Goal: Task Accomplishment & Management: Manage account settings

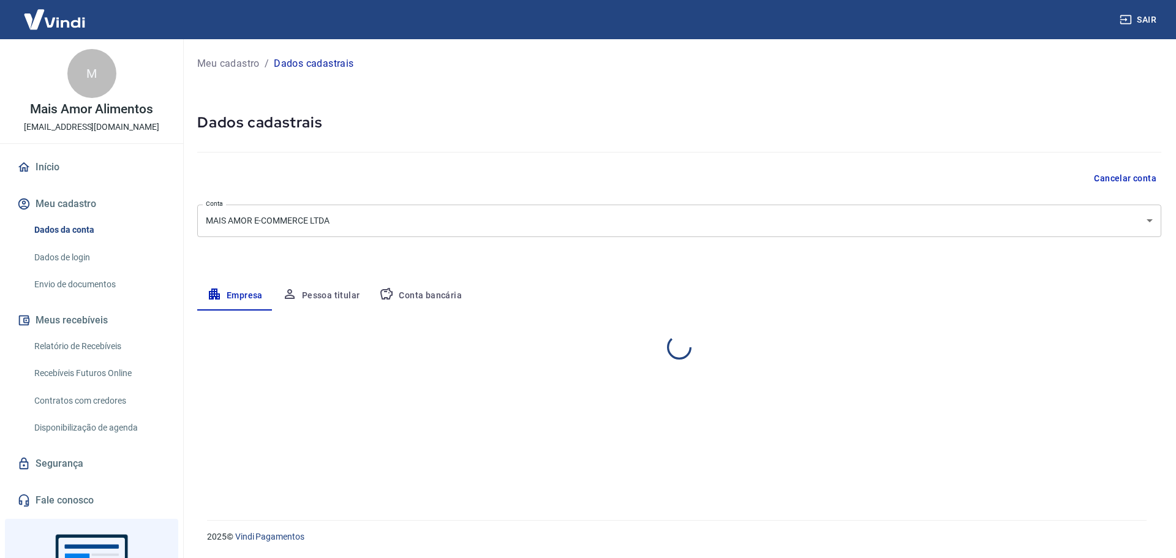
select select "MG"
select select "business"
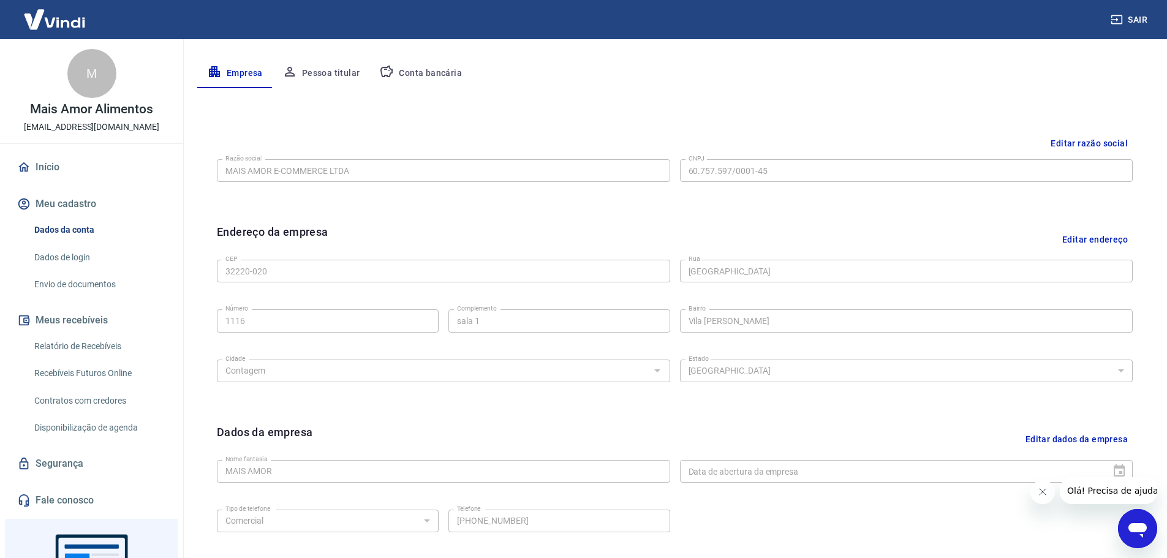
scroll to position [80, 0]
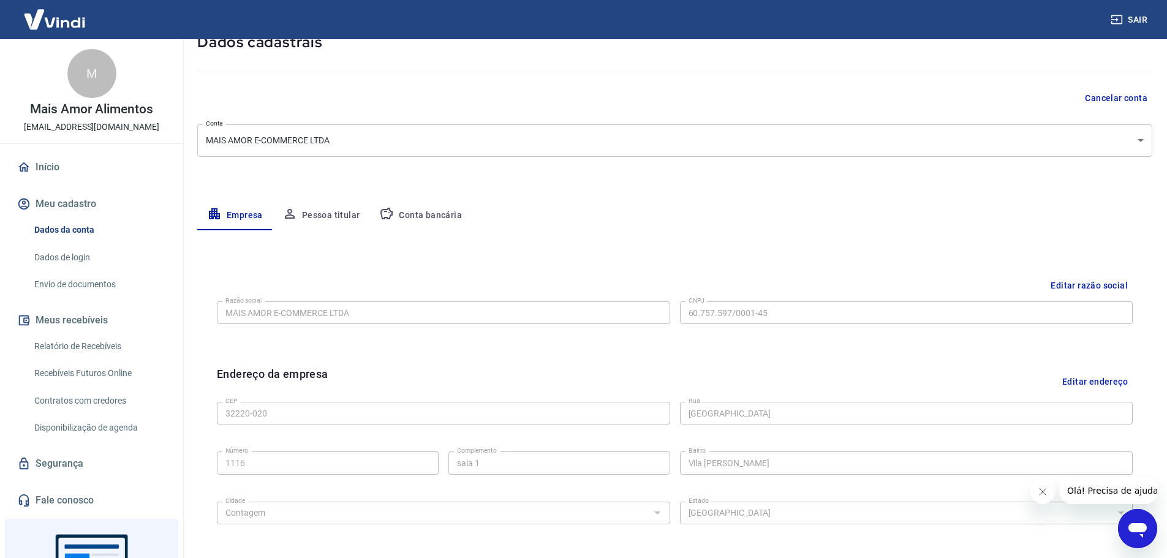
click at [438, 215] on button "Conta bancária" at bounding box center [420, 215] width 102 height 29
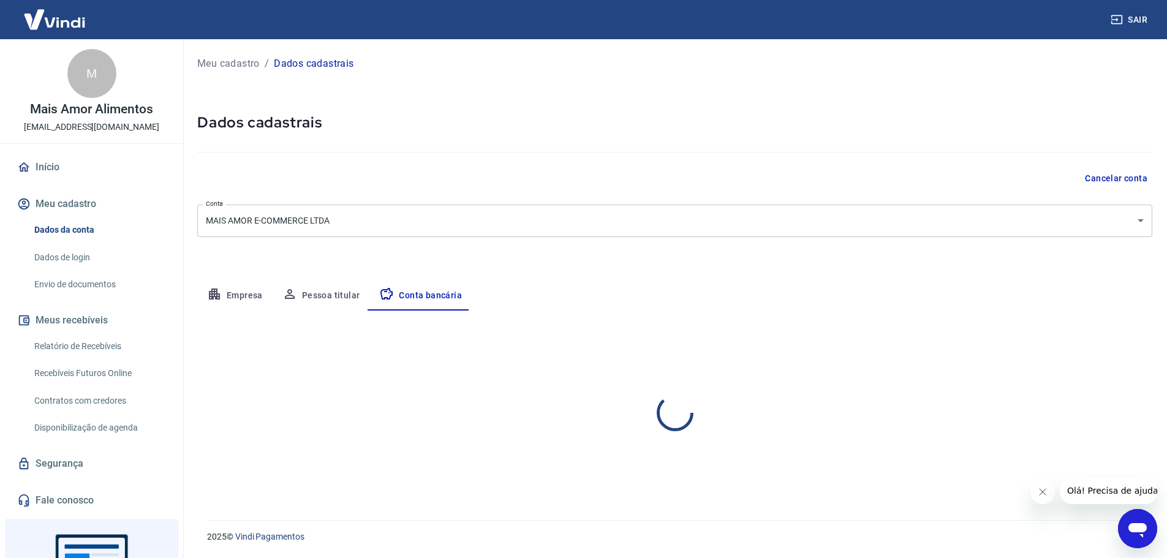
scroll to position [0, 0]
select select "1"
drag, startPoint x: 1124, startPoint y: 344, endPoint x: 1118, endPoint y: 348, distance: 7.1
click at [1124, 345] on button "Editar conta bancária" at bounding box center [1110, 346] width 102 height 23
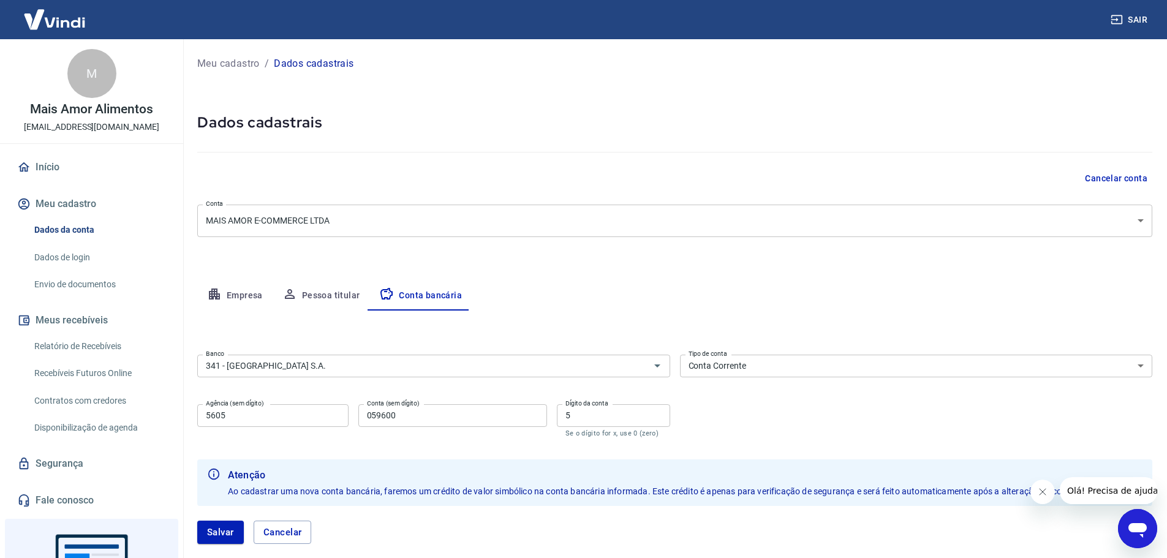
click at [242, 419] on input "5605" at bounding box center [272, 415] width 151 height 23
drag, startPoint x: 401, startPoint y: 417, endPoint x: 326, endPoint y: 420, distance: 75.4
click at [329, 420] on div "Agência (sem dígito) 5605 Agência (sem dígito) Conta (sem dígito) 059600 Conta …" at bounding box center [433, 419] width 473 height 40
type input "97912"
drag, startPoint x: 577, startPoint y: 420, endPoint x: 565, endPoint y: 472, distance: 53.5
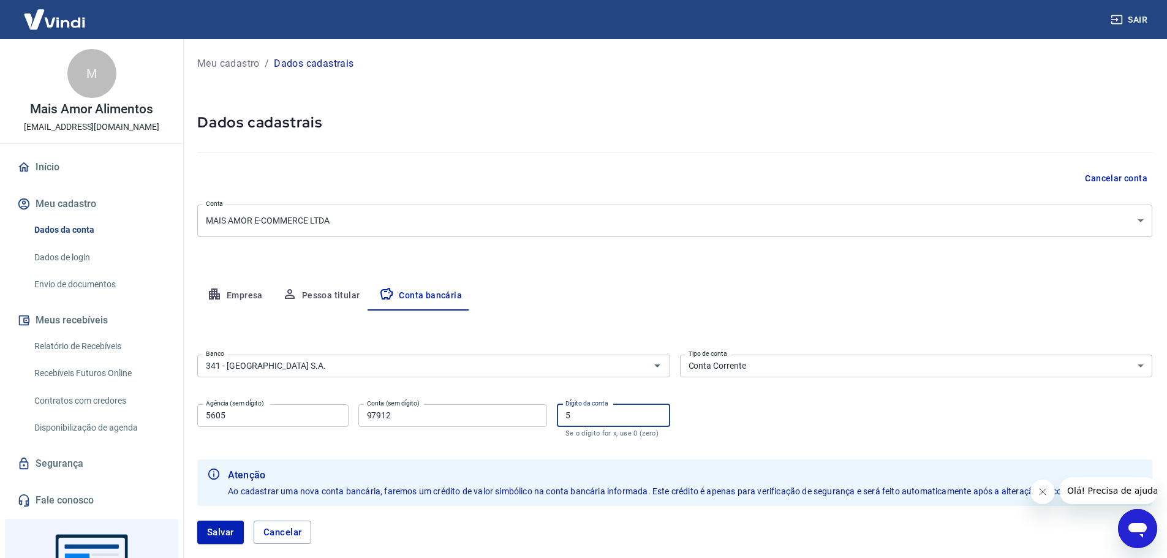
click at [555, 419] on div "Agência (sem dígito) 5605 Agência (sem dígito) Conta (sem dígito) 97912 Conta (…" at bounding box center [433, 419] width 473 height 40
type input "8"
click at [232, 530] on button "Salvar" at bounding box center [220, 532] width 47 height 23
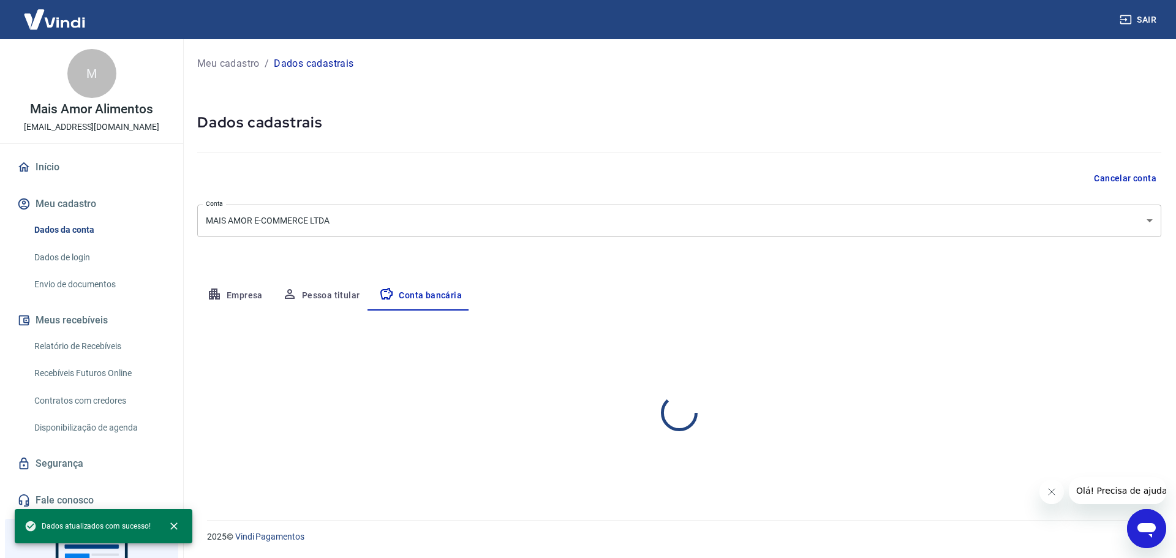
select select "1"
click at [42, 167] on link "Início" at bounding box center [92, 167] width 154 height 27
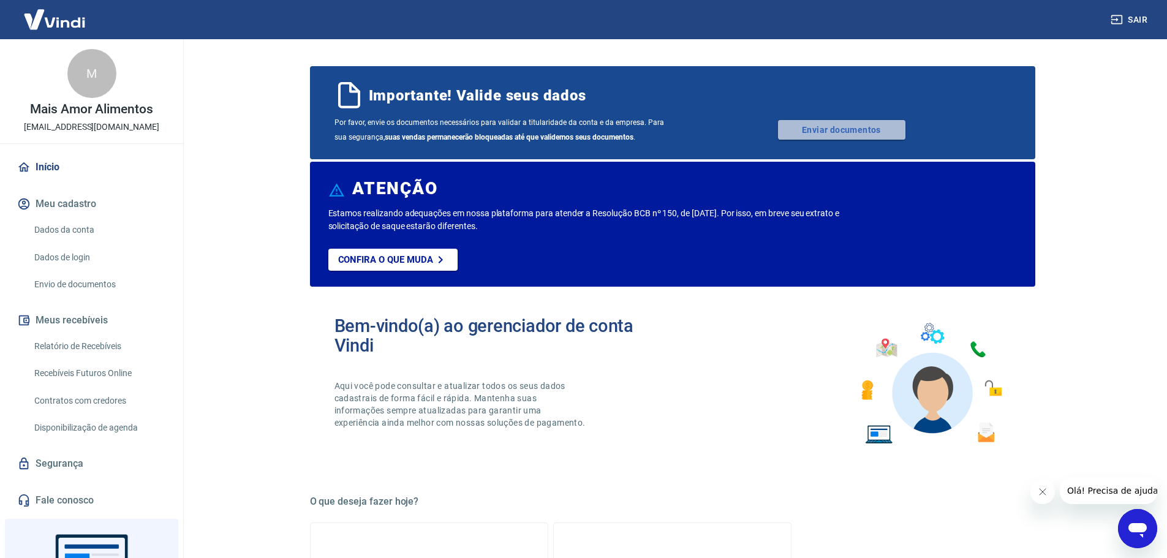
click at [847, 127] on link "Enviar documentos" at bounding box center [841, 130] width 127 height 20
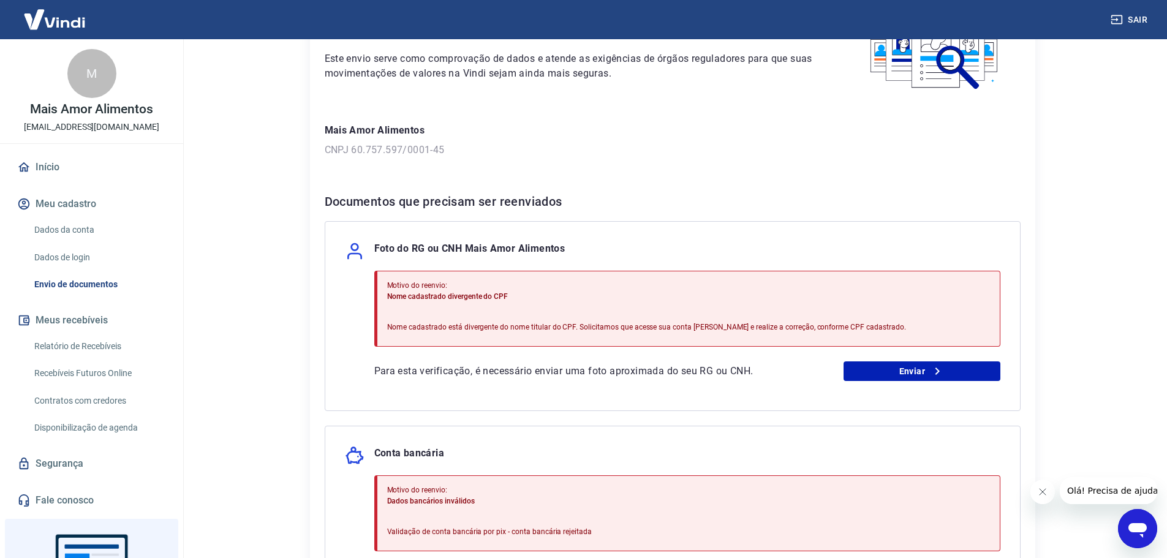
scroll to position [245, 0]
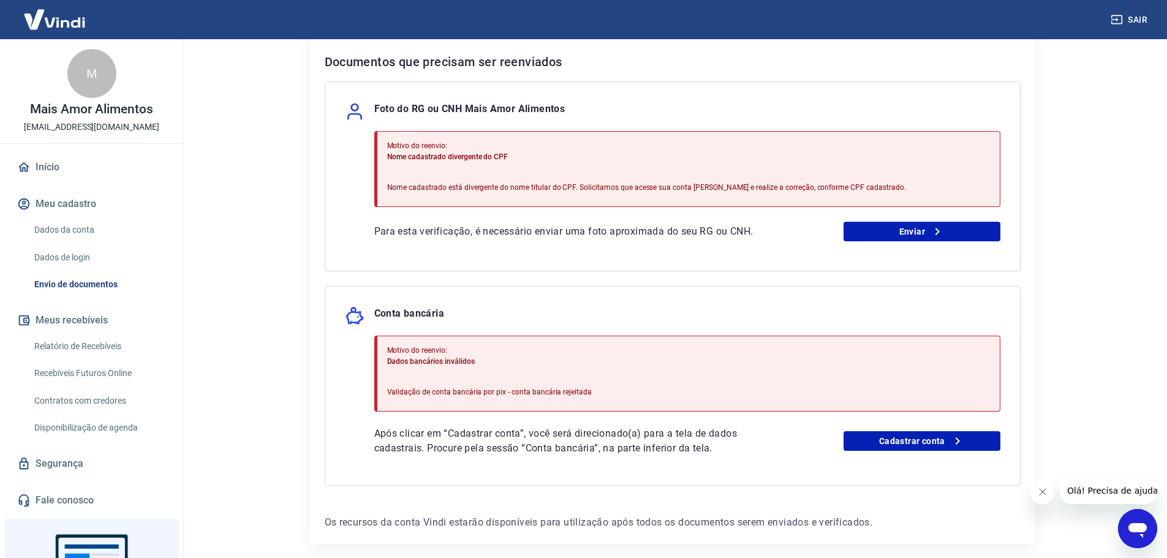
click at [910, 245] on div "Foto do RG ou CNH Mais Amor Alimentos Motivo do reenvio: Nome cadastrado diverg…" at bounding box center [673, 176] width 696 height 190
click at [916, 232] on link "Enviar" at bounding box center [921, 232] width 157 height 20
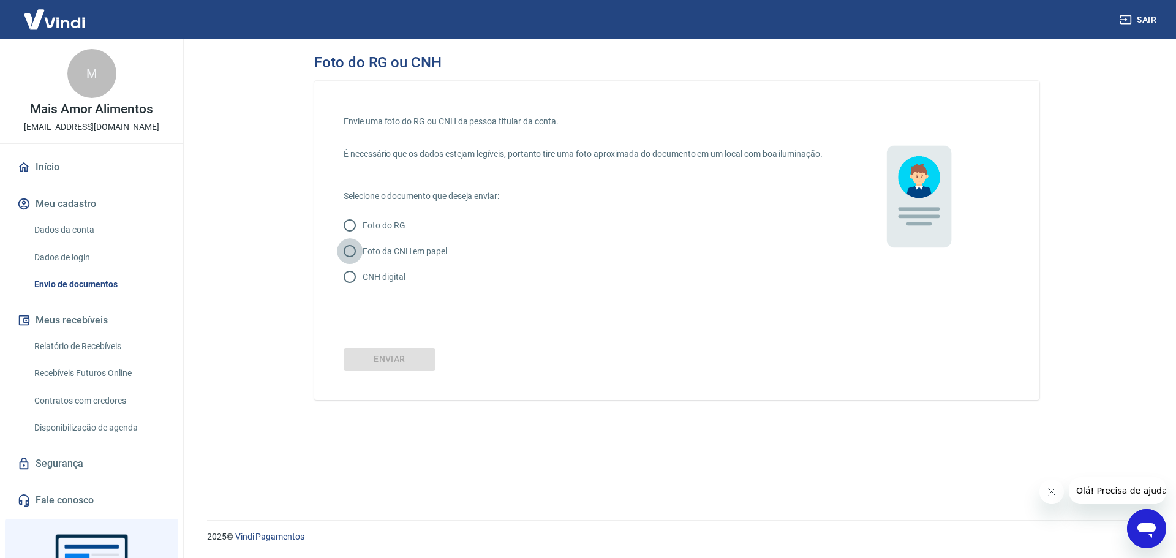
click at [349, 262] on input "Foto da CNH em papel" at bounding box center [350, 251] width 26 height 26
radio input "true"
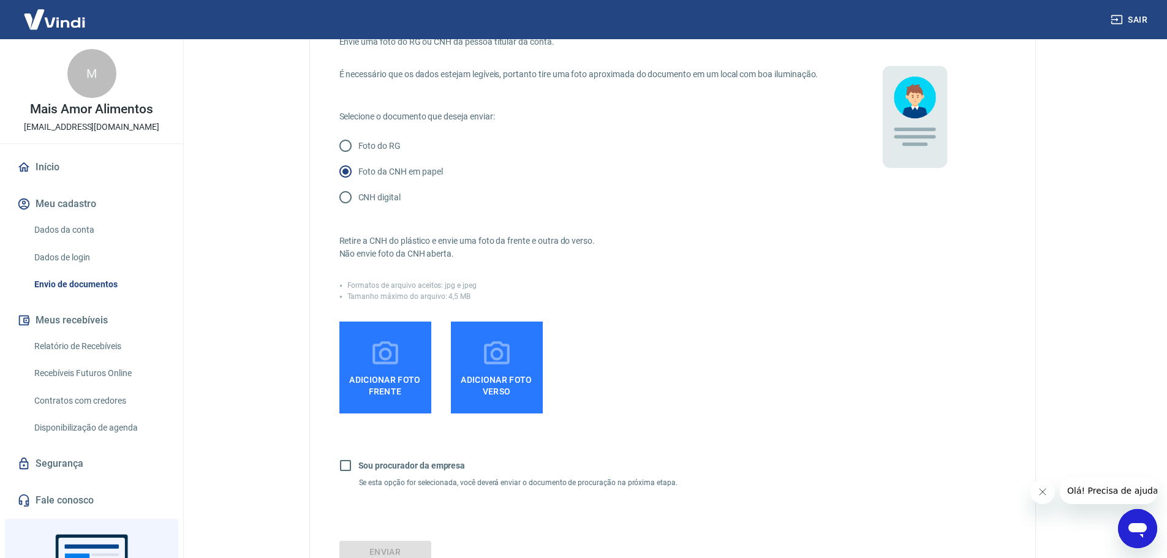
scroll to position [81, 0]
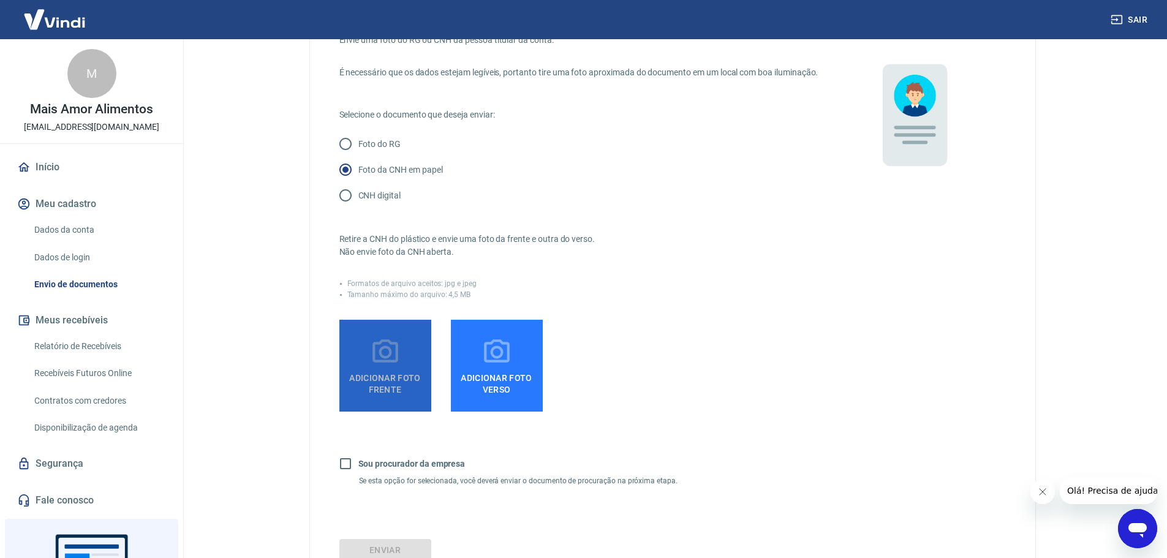
click at [391, 391] on span "Adicionar foto frente" at bounding box center [385, 382] width 82 height 28
click at [0, 0] on input "Adicionar foto frente" at bounding box center [0, 0] width 0 height 0
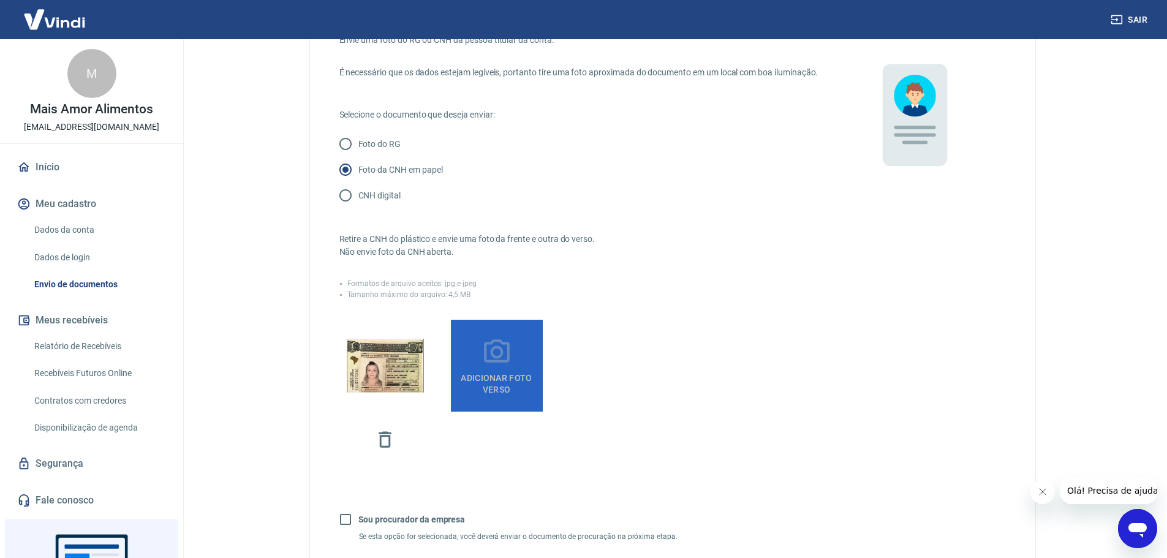
click at [497, 388] on span "Adicionar foto verso" at bounding box center [497, 382] width 82 height 28
click at [0, 0] on input "Adicionar foto verso" at bounding box center [0, 0] width 0 height 0
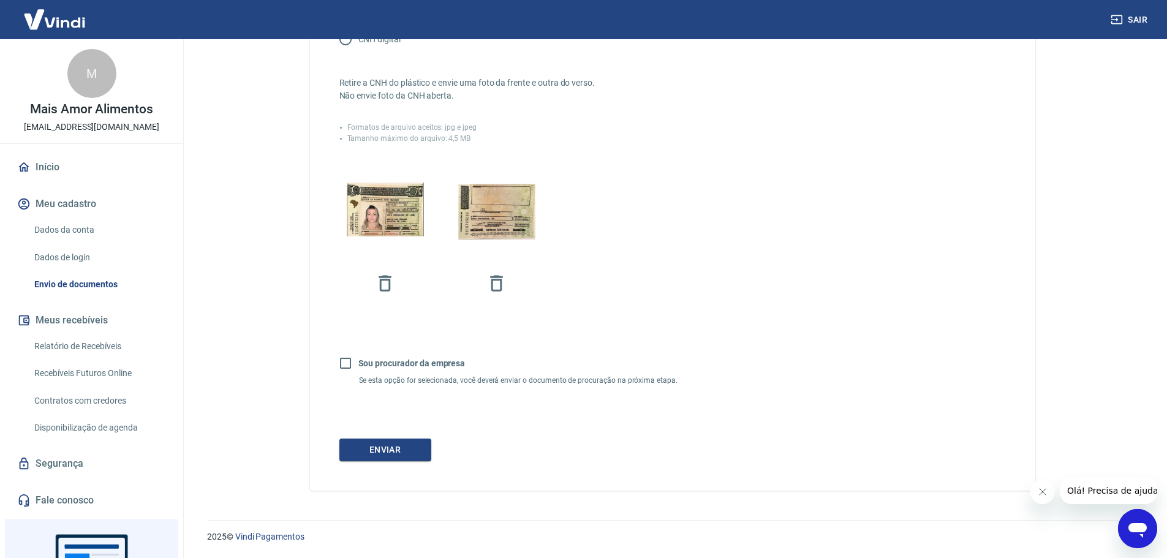
scroll to position [251, 0]
click at [410, 456] on button "Enviar" at bounding box center [385, 450] width 92 height 23
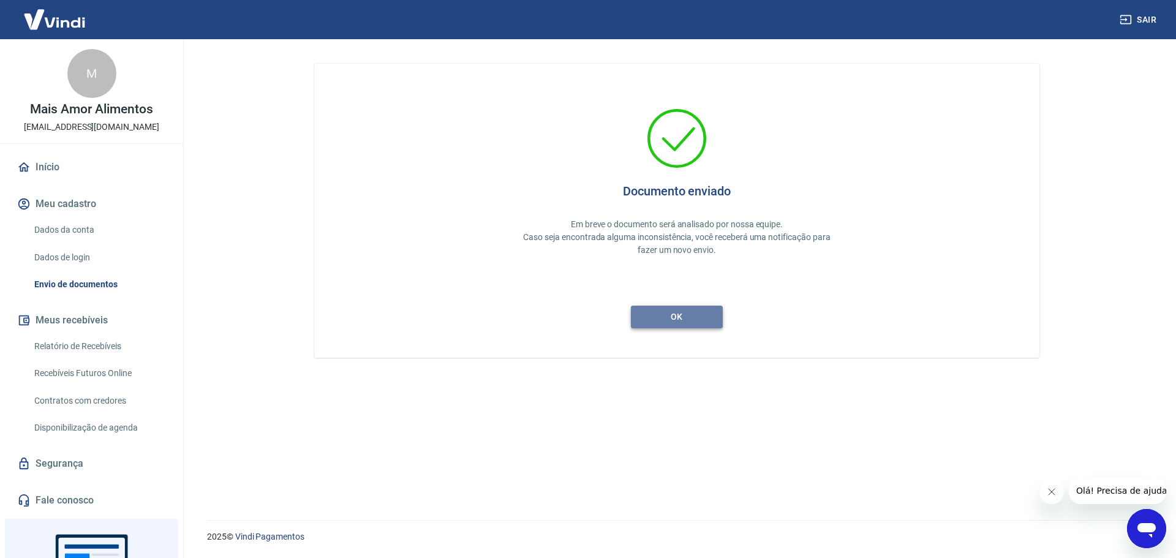
click at [695, 323] on button "ok" at bounding box center [677, 317] width 92 height 23
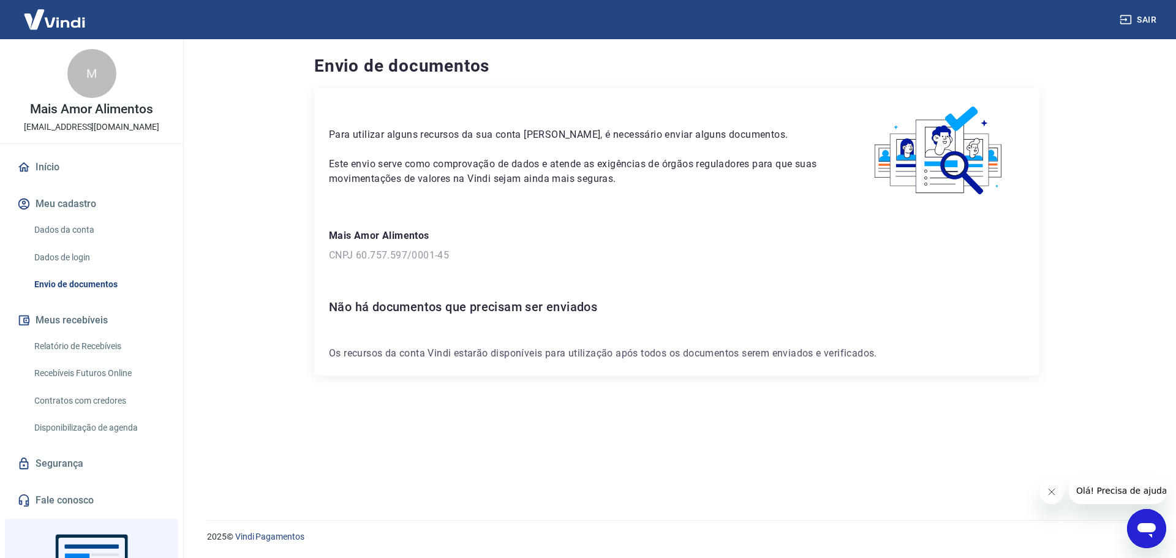
click at [83, 230] on link "Dados da conta" at bounding box center [98, 229] width 139 height 25
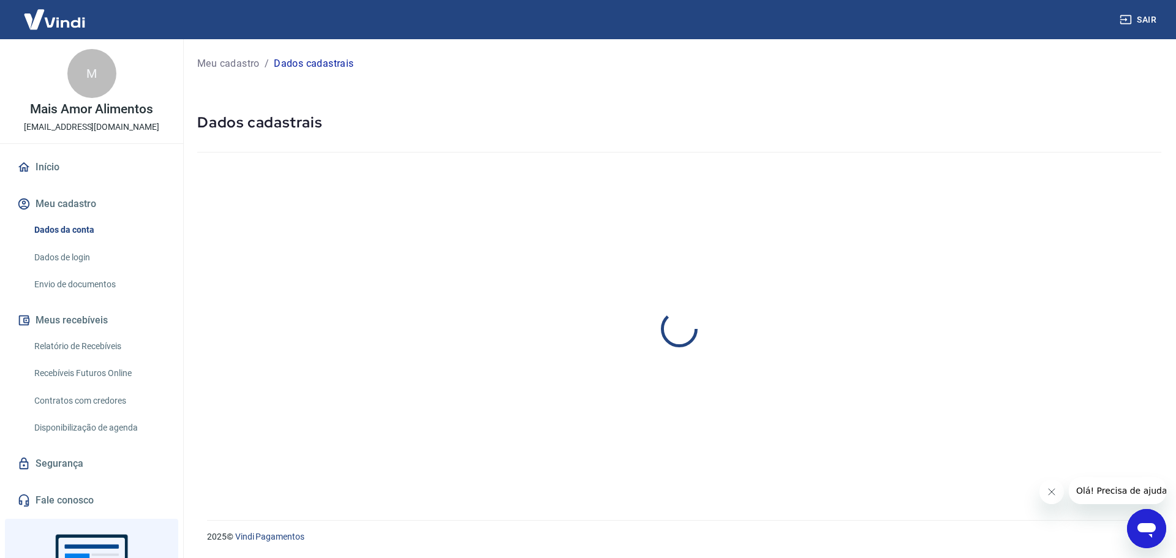
select select "MG"
select select "business"
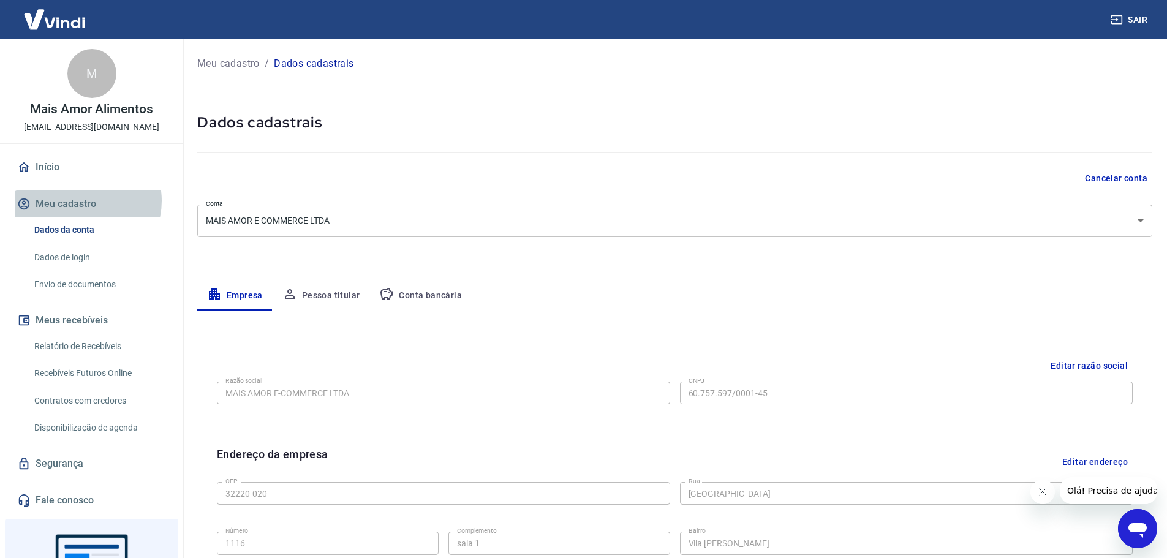
click at [82, 201] on button "Meu cadastro" at bounding box center [92, 203] width 154 height 27
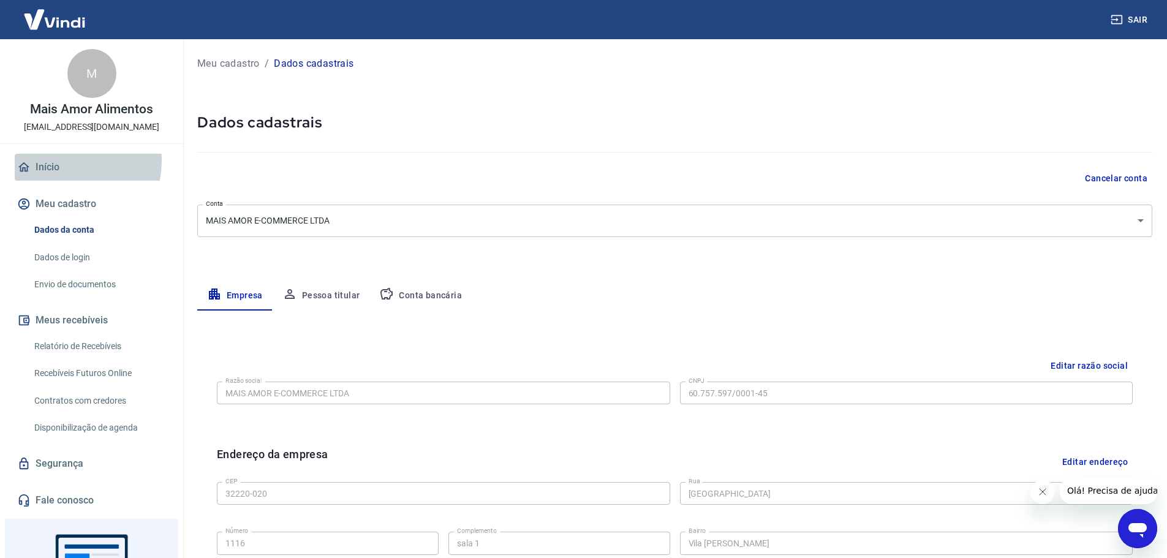
click at [64, 161] on link "Início" at bounding box center [92, 167] width 154 height 27
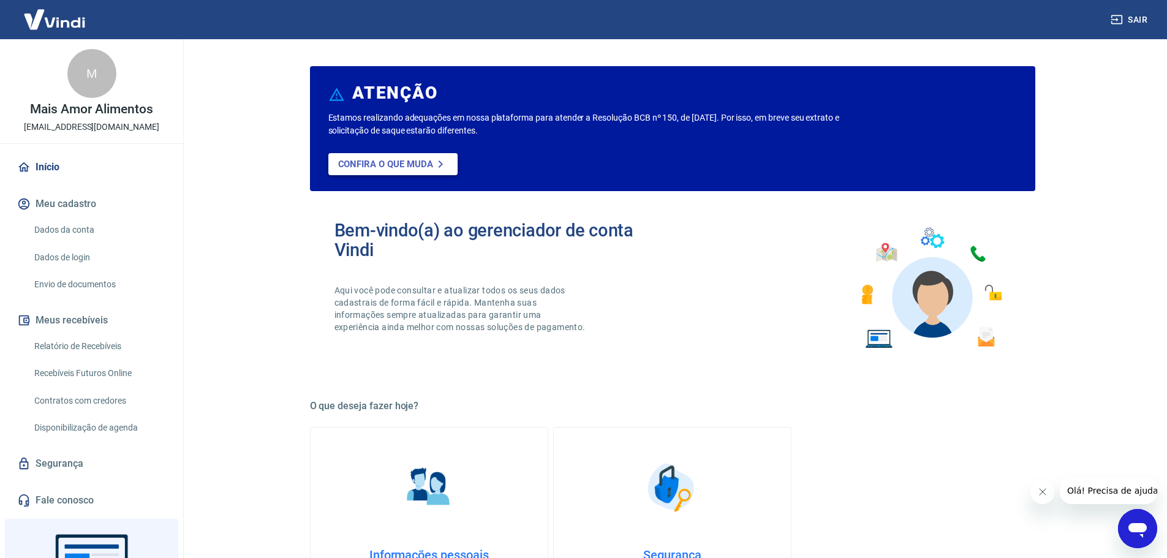
click at [423, 169] on p "Confira o que muda" at bounding box center [385, 164] width 95 height 11
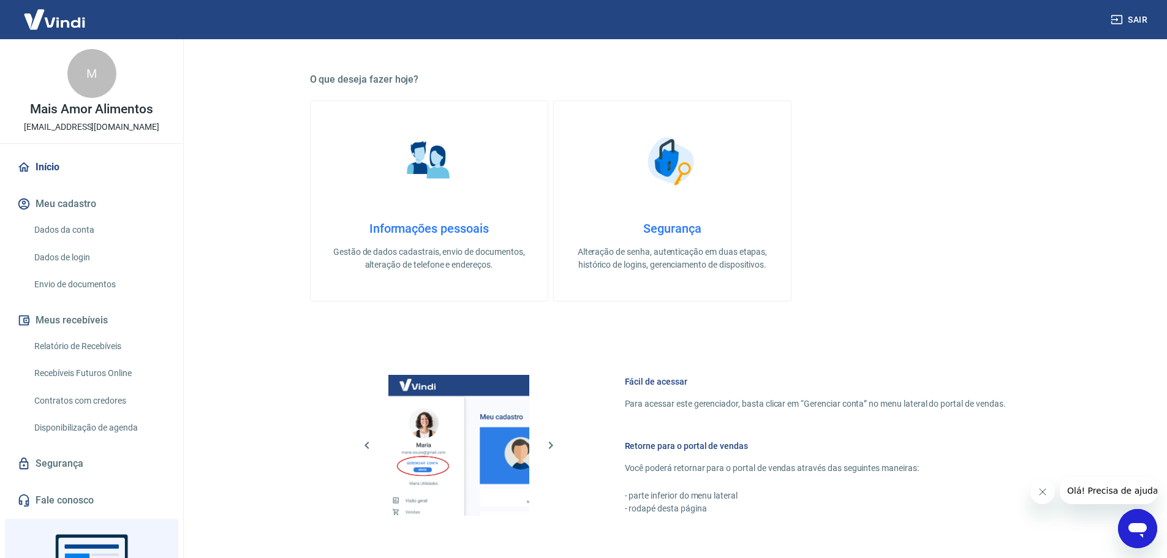
scroll to position [524, 0]
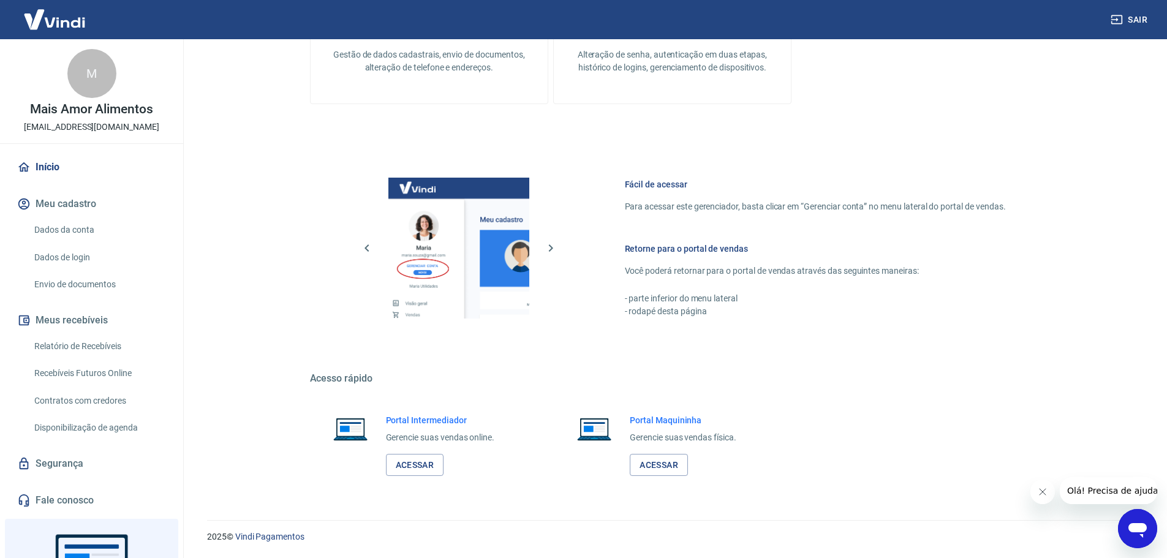
click at [74, 227] on link "Dados da conta" at bounding box center [98, 229] width 139 height 25
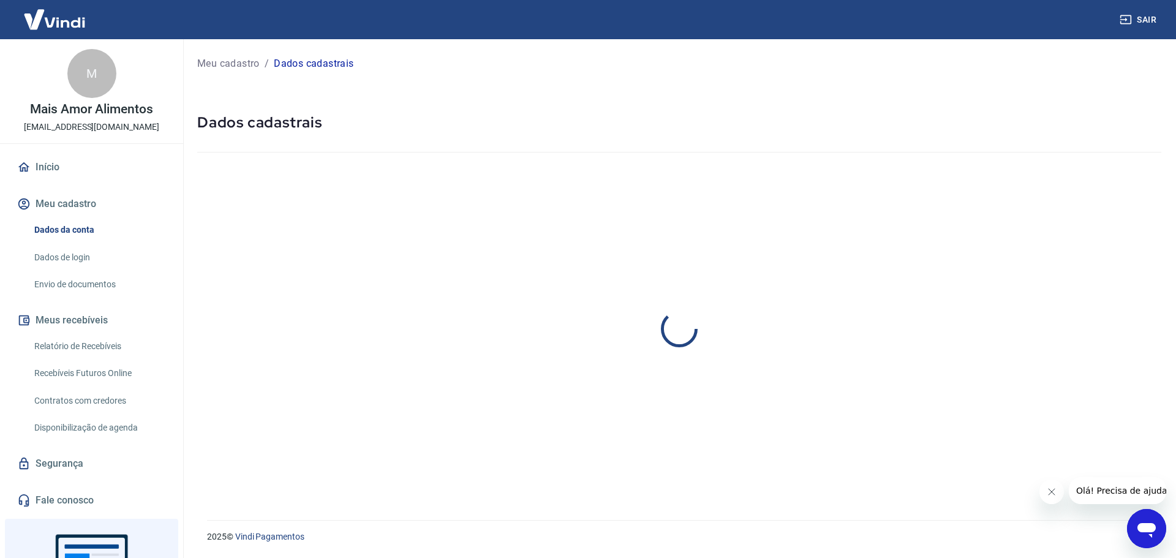
select select "MG"
select select "business"
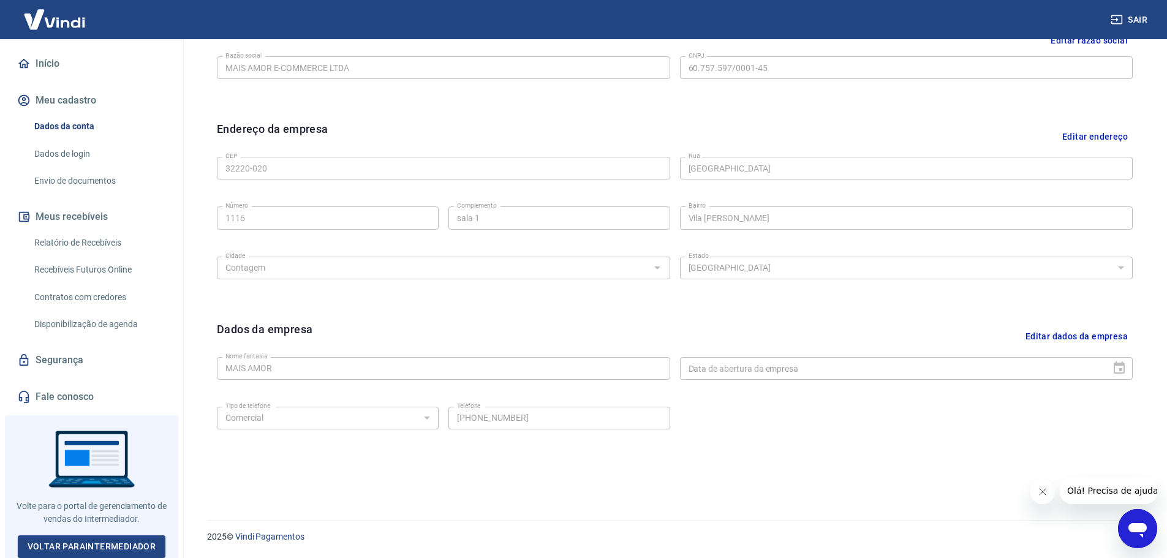
scroll to position [104, 0]
click at [123, 538] on link "Voltar para Intermediador" at bounding box center [92, 546] width 148 height 23
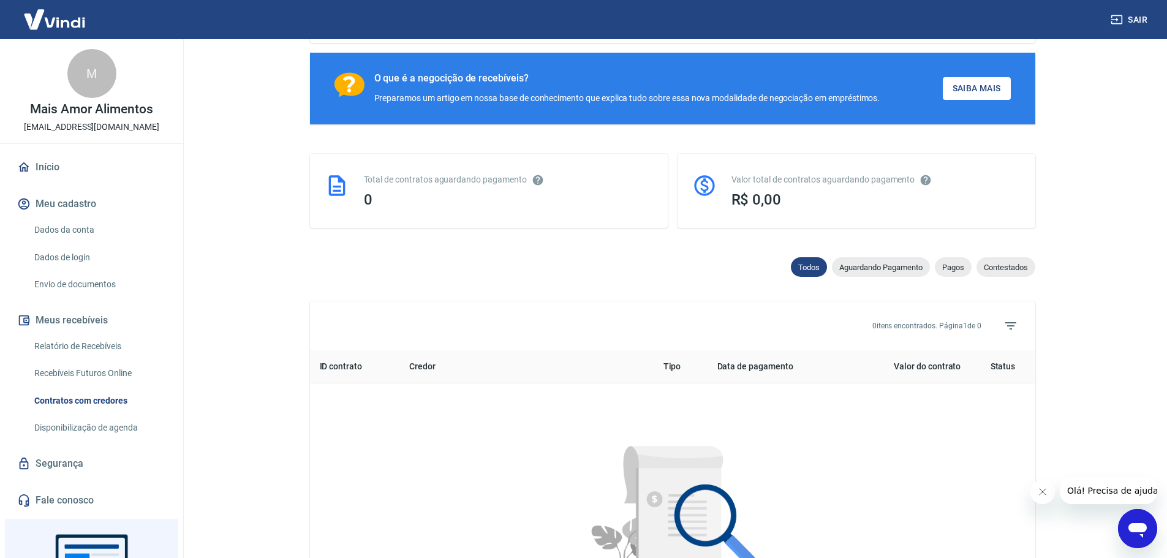
scroll to position [245, 0]
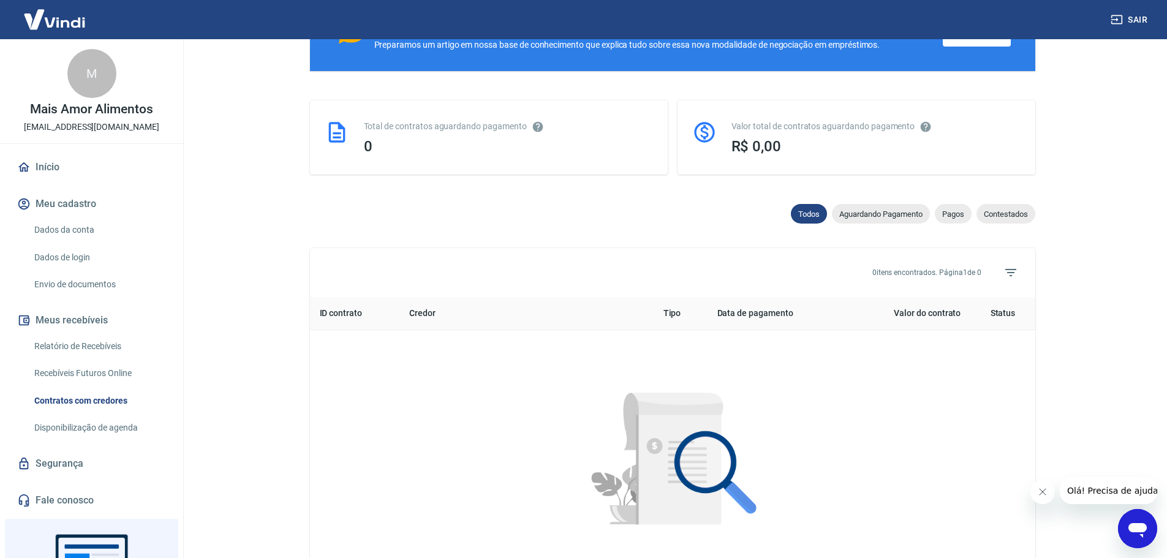
click at [108, 289] on link "Envio de documentos" at bounding box center [98, 284] width 139 height 25
